Goal: Task Accomplishment & Management: Complete application form

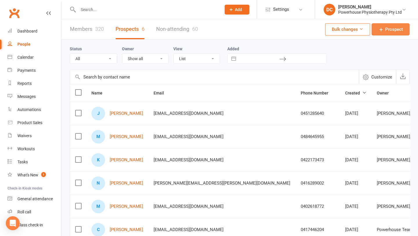
click at [393, 30] on span "Prospect" at bounding box center [395, 29] width 18 height 7
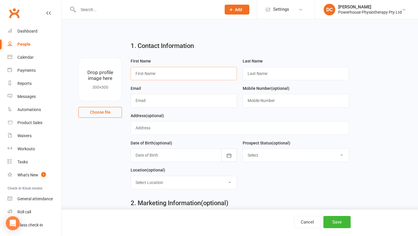
click at [147, 76] on input "text" at bounding box center [184, 73] width 106 height 13
type input "Kerryne"
click at [253, 72] on input "text" at bounding box center [296, 73] width 106 height 13
type input "Chia"
click at [161, 102] on input "text" at bounding box center [184, 100] width 106 height 13
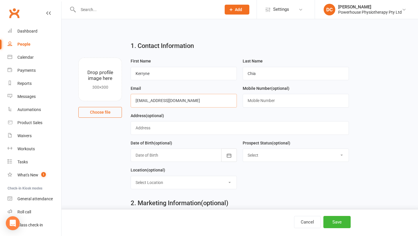
type input "[EMAIL_ADDRESS][DOMAIN_NAME]"
click at [276, 102] on input "text" at bounding box center [296, 100] width 106 height 13
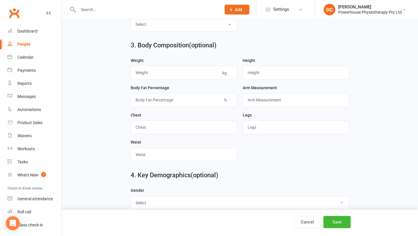
scroll to position [255, 0]
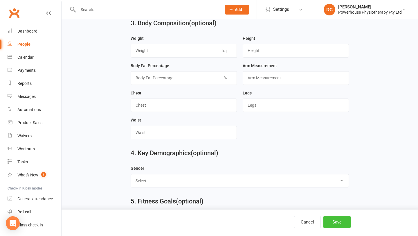
type input "0414992221"
click at [339, 224] on button "Save" at bounding box center [337, 222] width 27 height 12
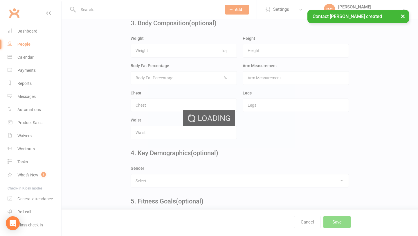
scroll to position [0, 0]
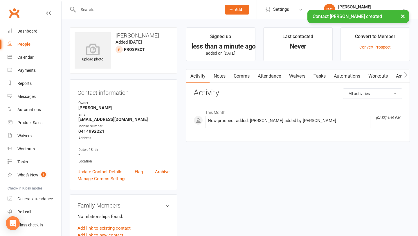
click at [278, 75] on link "Attendance" at bounding box center [269, 75] width 31 height 13
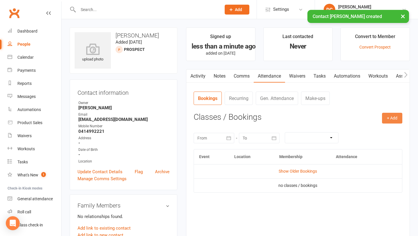
click at [396, 116] on button "+ Add" at bounding box center [392, 118] width 20 height 10
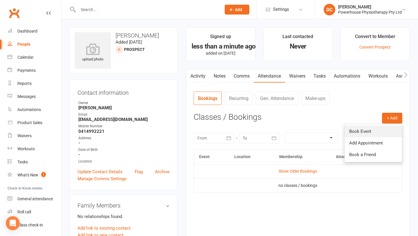
click at [361, 131] on link "Book Event" at bounding box center [374, 132] width 58 height 12
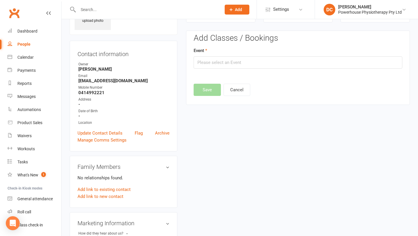
scroll to position [40, 0]
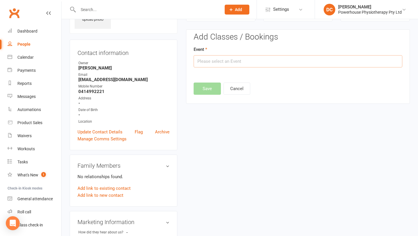
click at [316, 63] on input "text" at bounding box center [298, 61] width 209 height 12
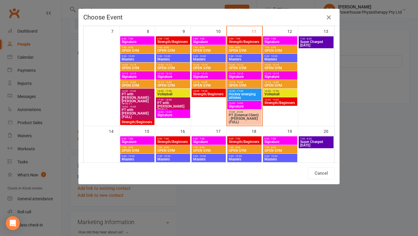
scroll to position [141, 0]
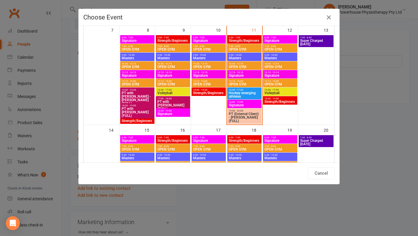
click at [291, 100] on span "Strength/Beginners" at bounding box center [280, 101] width 32 height 3
type input "Strength/Beginners - [DATE] 6:00:00 PM"
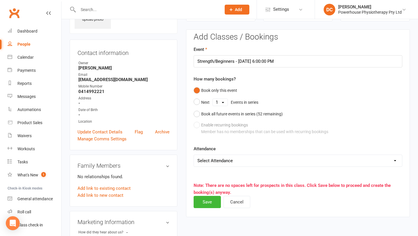
click at [233, 160] on select "Select Attendance Attended Absent" at bounding box center [298, 161] width 208 height 12
click at [206, 206] on button "Save" at bounding box center [207, 202] width 27 height 12
